Goal: Task Accomplishment & Management: Complete application form

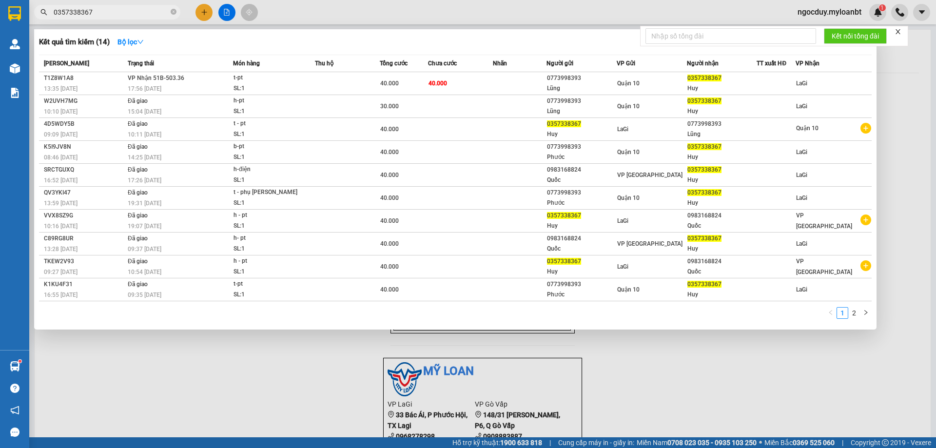
type input "0357338367"
click at [204, 16] on div at bounding box center [468, 224] width 936 height 448
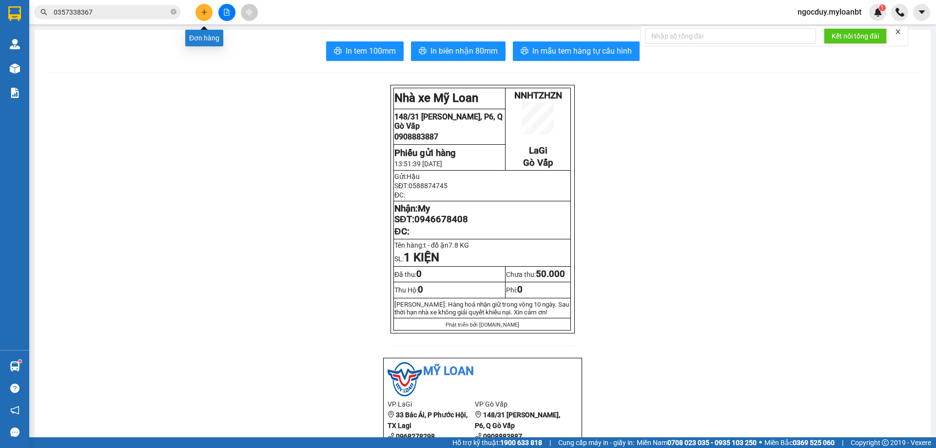
click at [208, 9] on button at bounding box center [203, 12] width 17 height 17
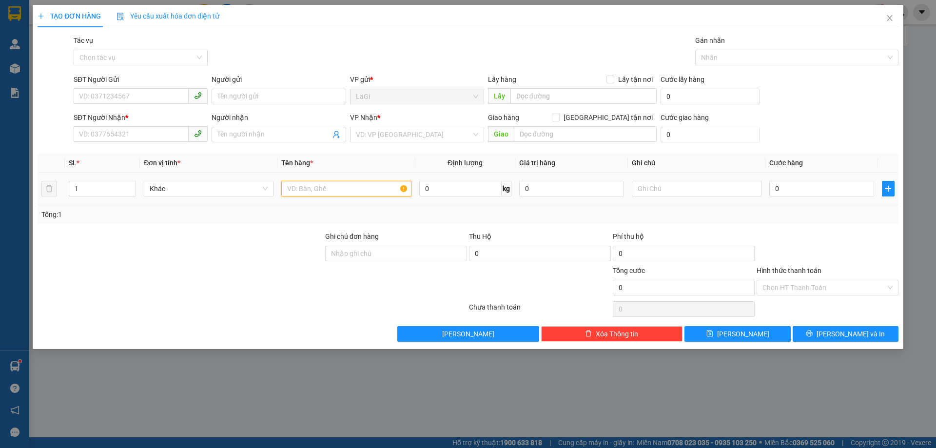
click at [354, 187] on input "text" at bounding box center [346, 189] width 130 height 16
type input "t- hải sản"
click at [438, 192] on input "0" at bounding box center [460, 189] width 82 height 16
type input "8"
click at [161, 98] on input "SĐT Người Gửi" at bounding box center [131, 96] width 115 height 16
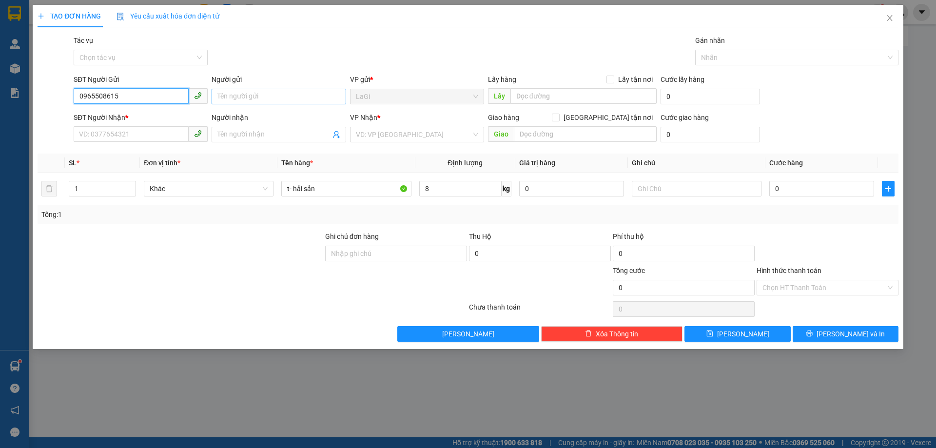
type input "0965508615"
click at [238, 94] on input "Người gửi" at bounding box center [279, 97] width 134 height 16
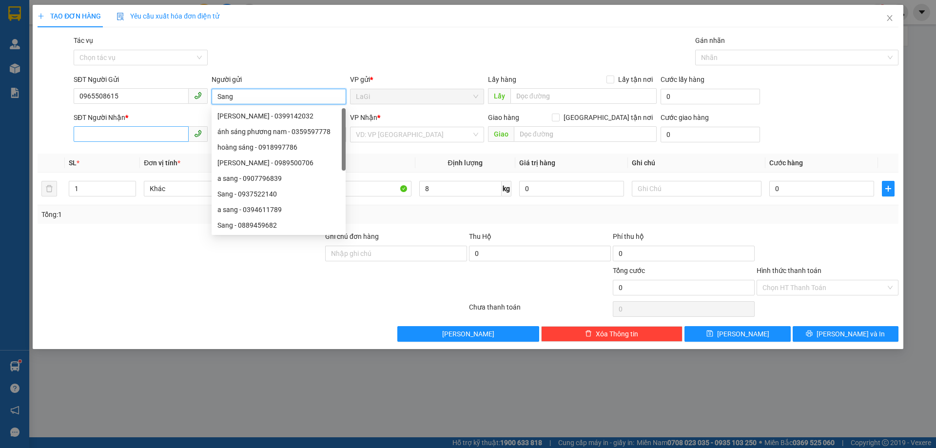
type input "Sang"
drag, startPoint x: 121, startPoint y: 133, endPoint x: 119, endPoint y: 144, distance: 11.3
click at [119, 135] on input "SĐT Người Nhận *" at bounding box center [131, 134] width 115 height 16
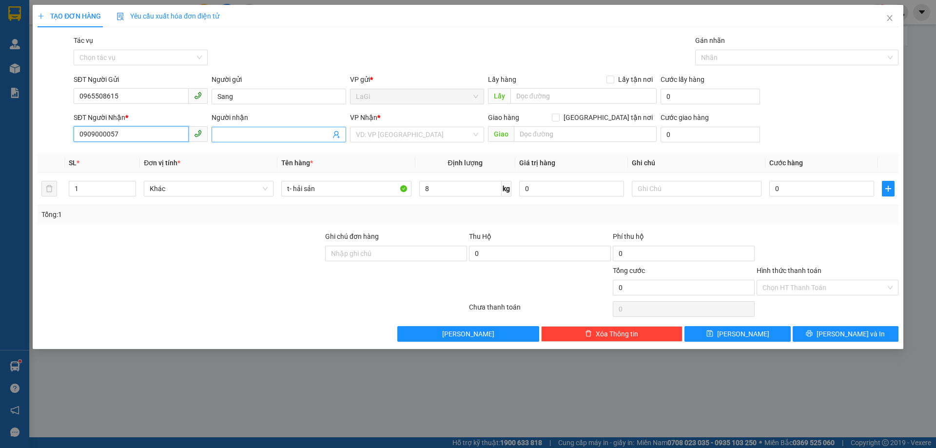
type input "0909000057"
click at [228, 136] on input "Người nhận" at bounding box center [273, 134] width 113 height 11
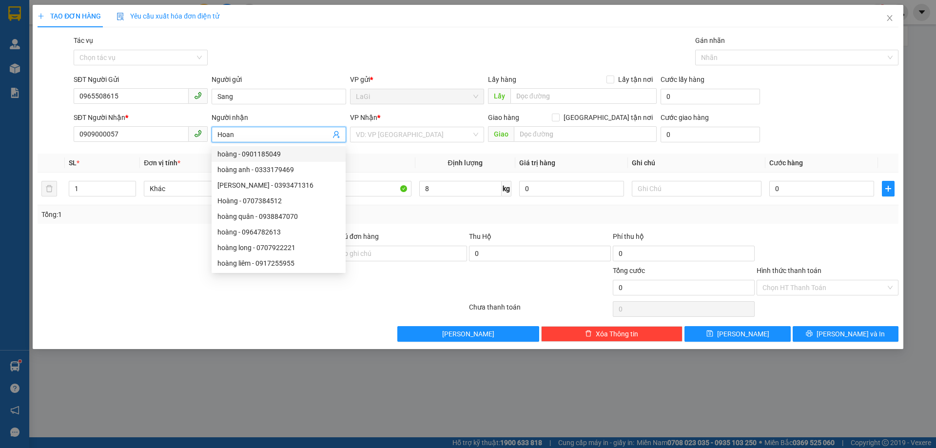
type input "Hoan"
click at [387, 154] on th "Tên hàng *" at bounding box center [345, 163] width 137 height 19
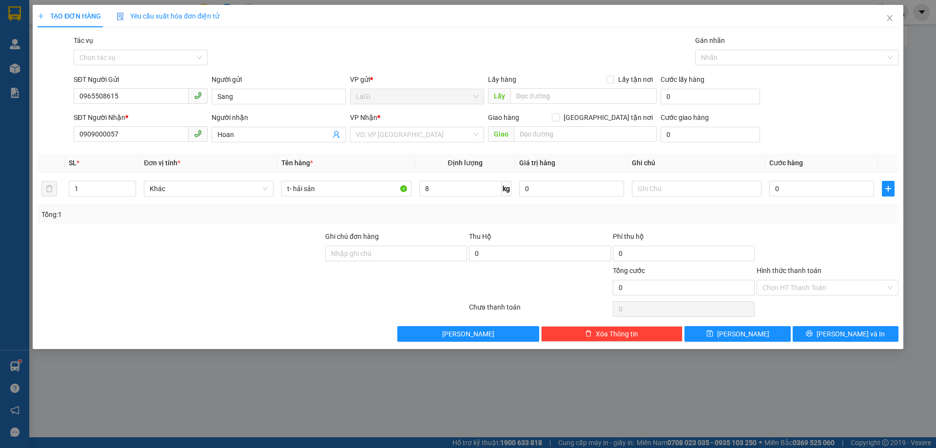
click at [233, 144] on div "Người nhận Hoan" at bounding box center [279, 129] width 134 height 34
click at [380, 135] on input "search" at bounding box center [414, 134] width 116 height 15
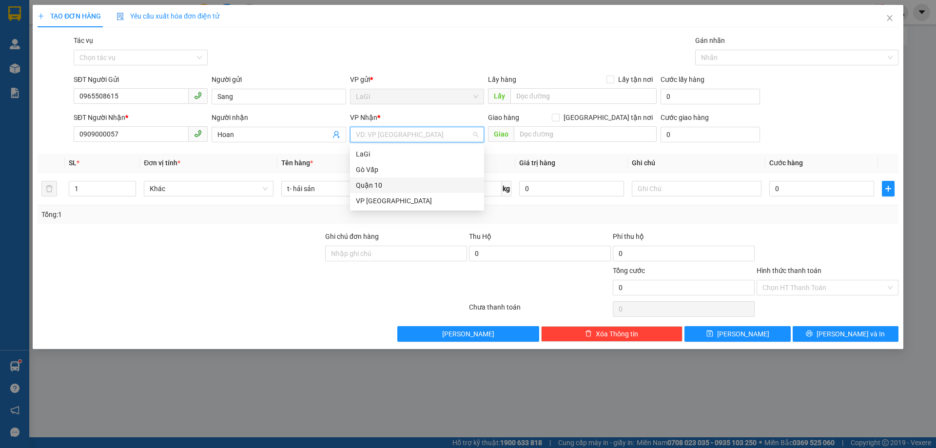
click at [376, 188] on div "Quận 10" at bounding box center [417, 185] width 122 height 11
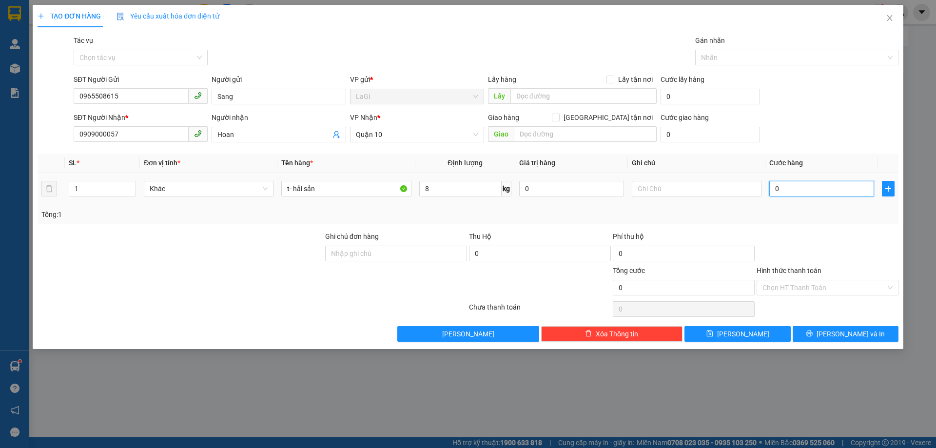
click at [796, 193] on input "0" at bounding box center [821, 189] width 105 height 16
type input "4"
type input "40"
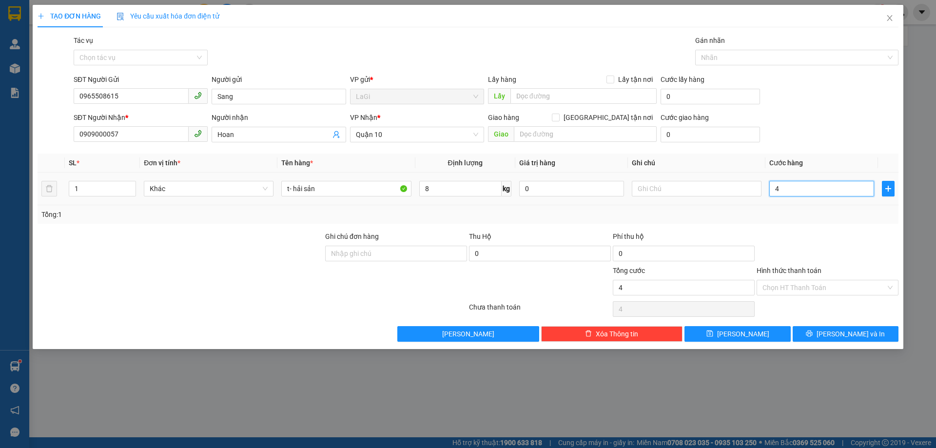
type input "40"
type input "40.000"
click at [813, 245] on div at bounding box center [827, 248] width 144 height 34
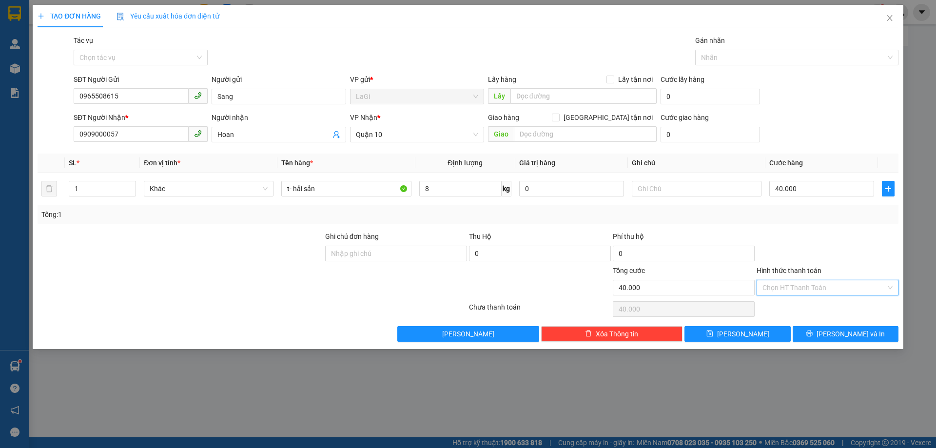
click at [824, 287] on input "Hình thức thanh toán" at bounding box center [823, 287] width 123 height 15
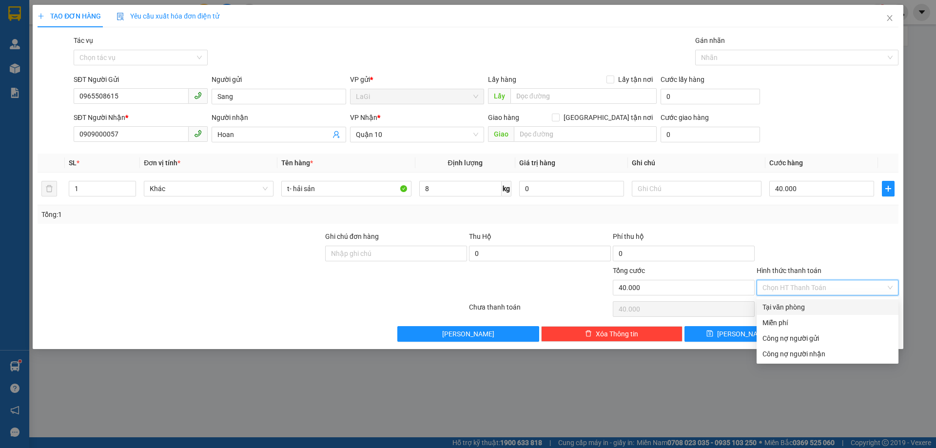
click at [803, 307] on div "Tại văn phòng" at bounding box center [827, 307] width 130 height 11
type input "0"
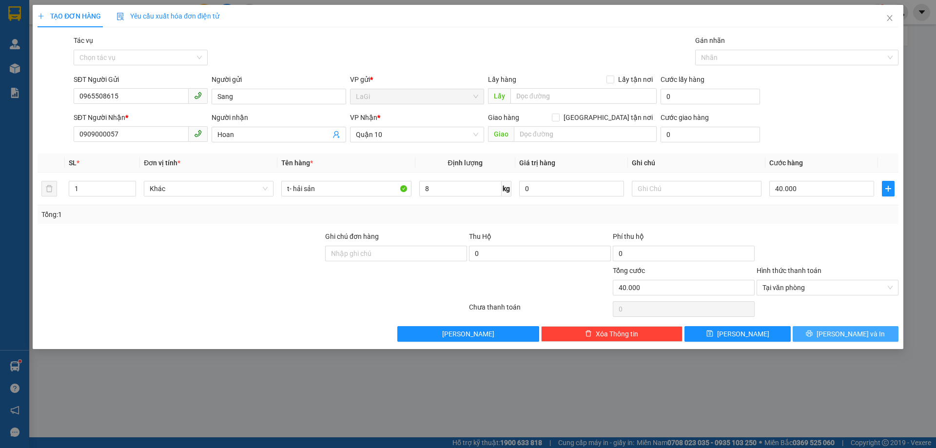
click at [846, 335] on span "Lưu và In" at bounding box center [850, 333] width 68 height 11
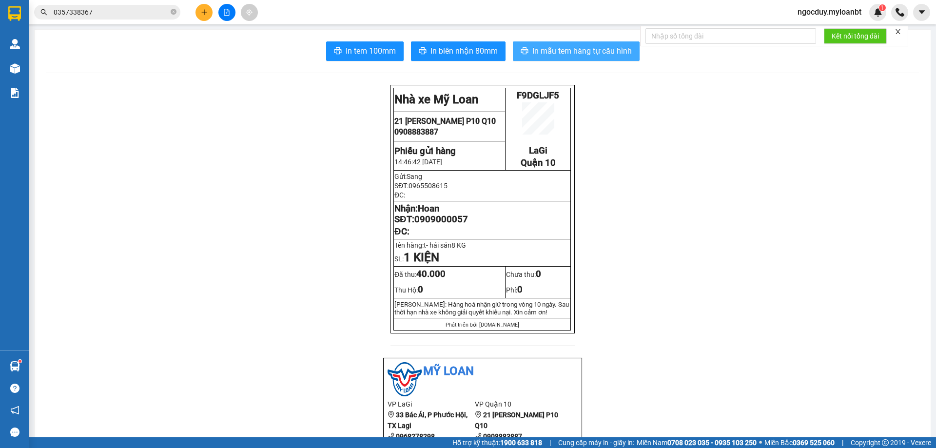
click at [577, 49] on span "In mẫu tem hàng tự cấu hình" at bounding box center [581, 51] width 99 height 12
click at [606, 48] on span "In mẫu tem hàng tự cấu hình" at bounding box center [581, 51] width 99 height 12
click at [542, 50] on span "In mẫu tem hàng tự cấu hình" at bounding box center [581, 51] width 99 height 12
